Goal: Transaction & Acquisition: Purchase product/service

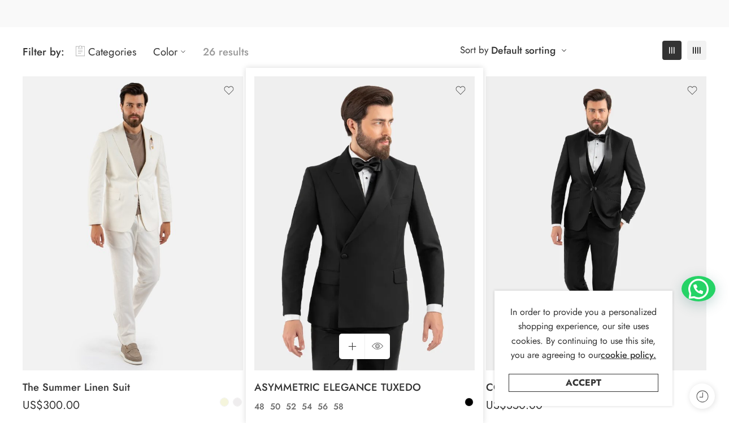
scroll to position [136, 0]
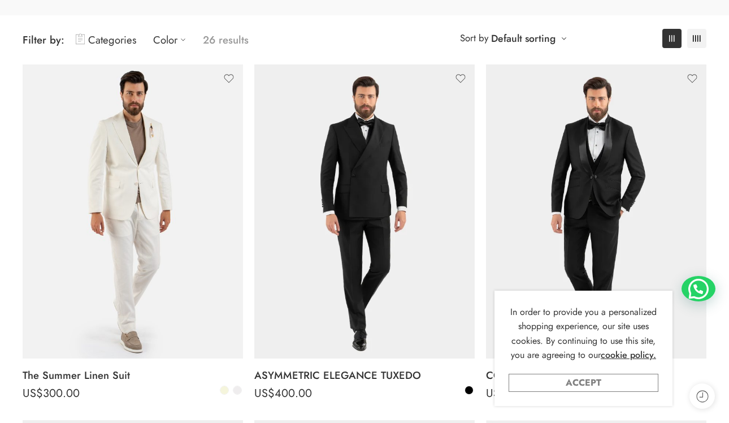
click at [586, 380] on link "Accept" at bounding box center [583, 382] width 150 height 18
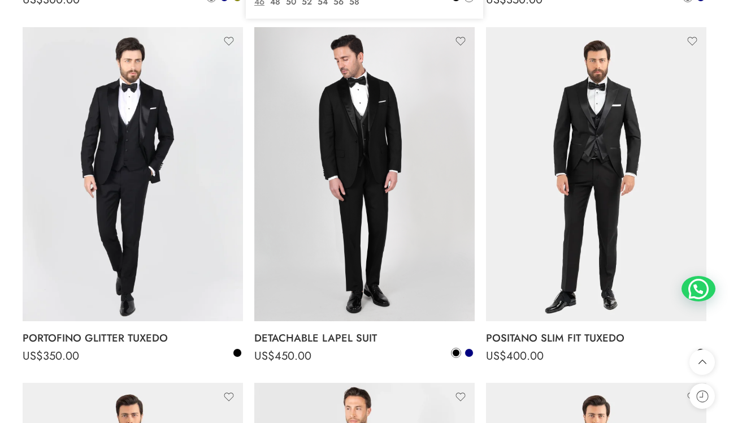
scroll to position [1261, 0]
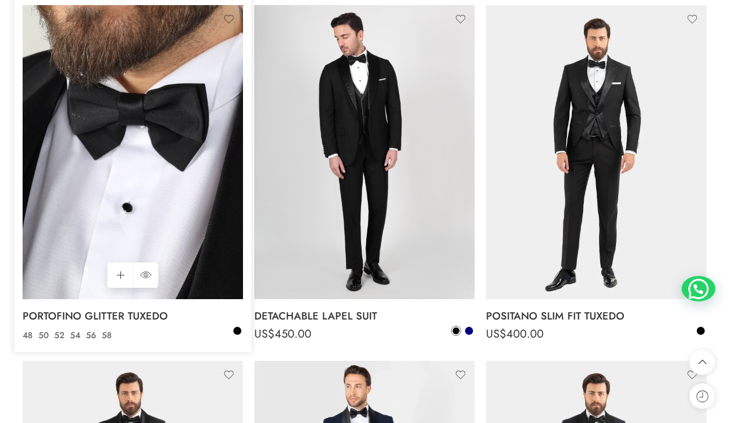
click at [138, 101] on img at bounding box center [133, 152] width 220 height 294
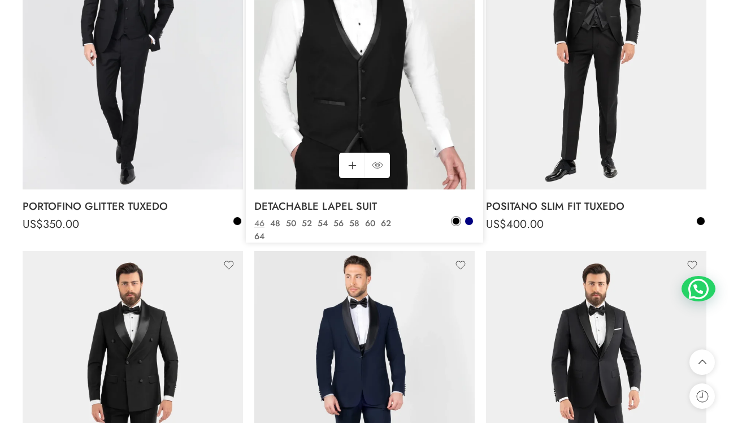
scroll to position [1374, 0]
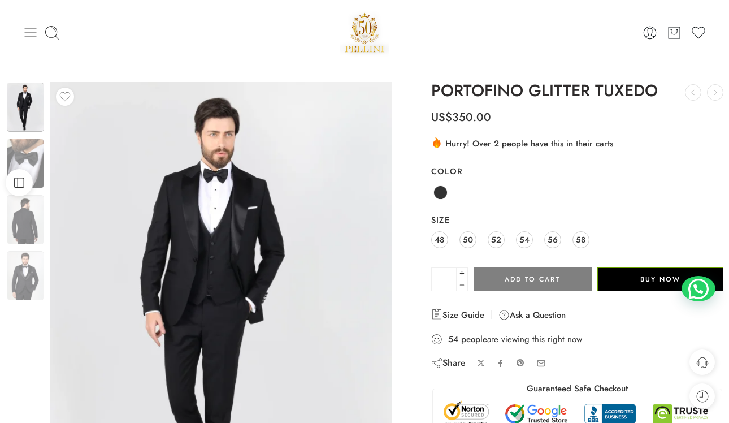
click at [32, 36] on icon at bounding box center [31, 32] width 12 height 9
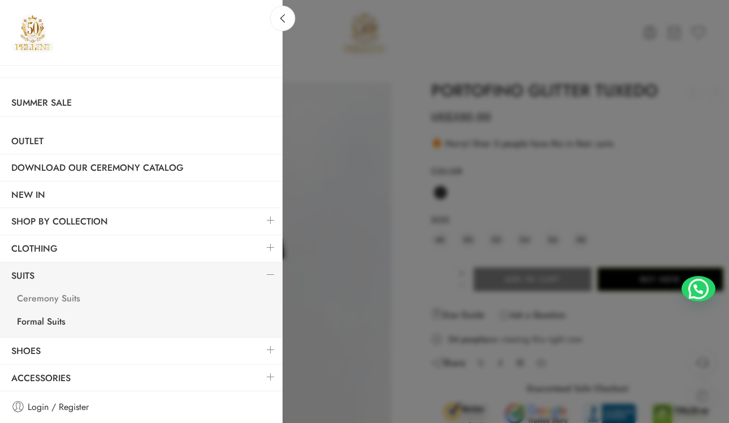
scroll to position [1, 0]
click at [56, 353] on link "Shoes" at bounding box center [141, 350] width 282 height 26
